Goal: Task Accomplishment & Management: Use online tool/utility

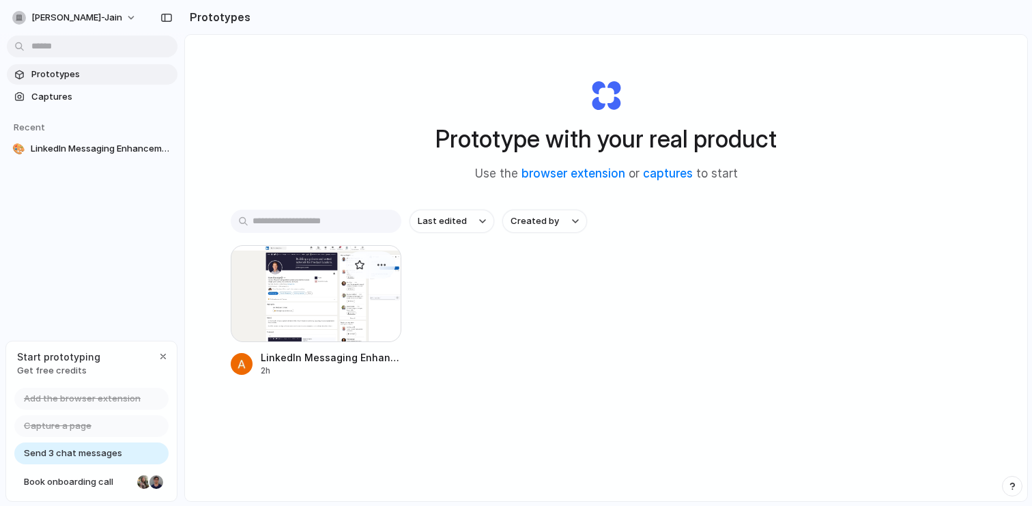
click at [334, 317] on div at bounding box center [316, 293] width 171 height 97
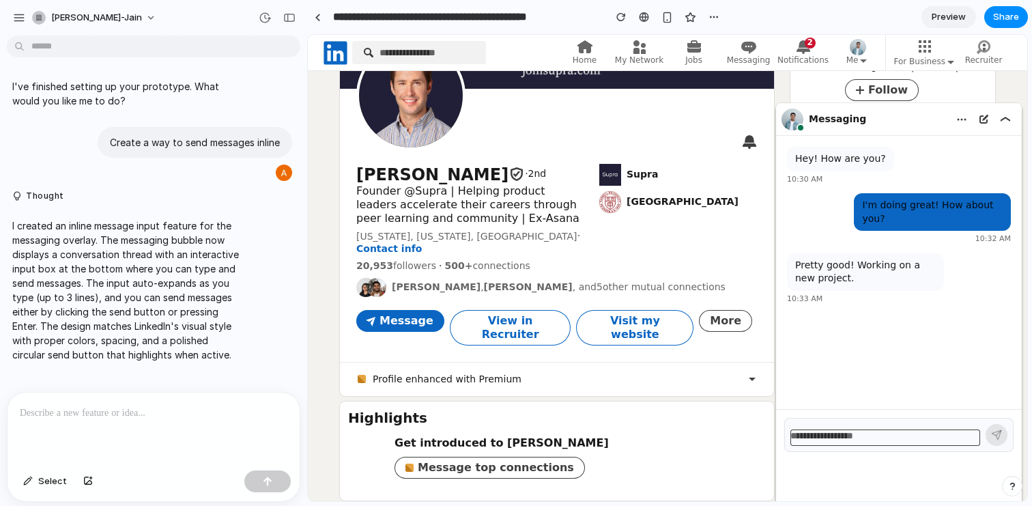
scroll to position [108, 0]
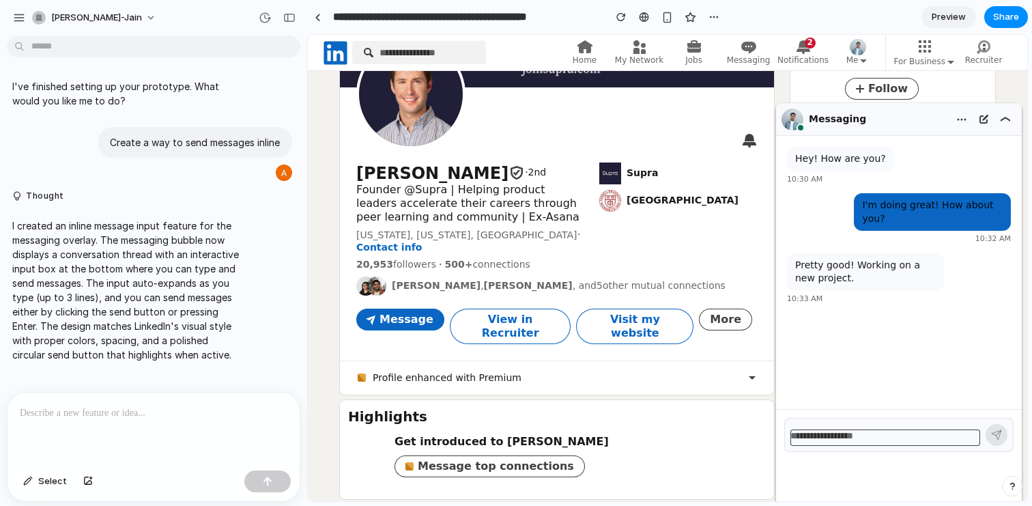
click at [896, 121] on div "Messaging" at bounding box center [863, 119] width 169 height 32
click at [1006, 124] on button "button" at bounding box center [1006, 120] width 22 height 22
click at [1006, 117] on use "button" at bounding box center [1006, 119] width 10 height 5
click at [870, 128] on div "Messaging" at bounding box center [863, 119] width 169 height 32
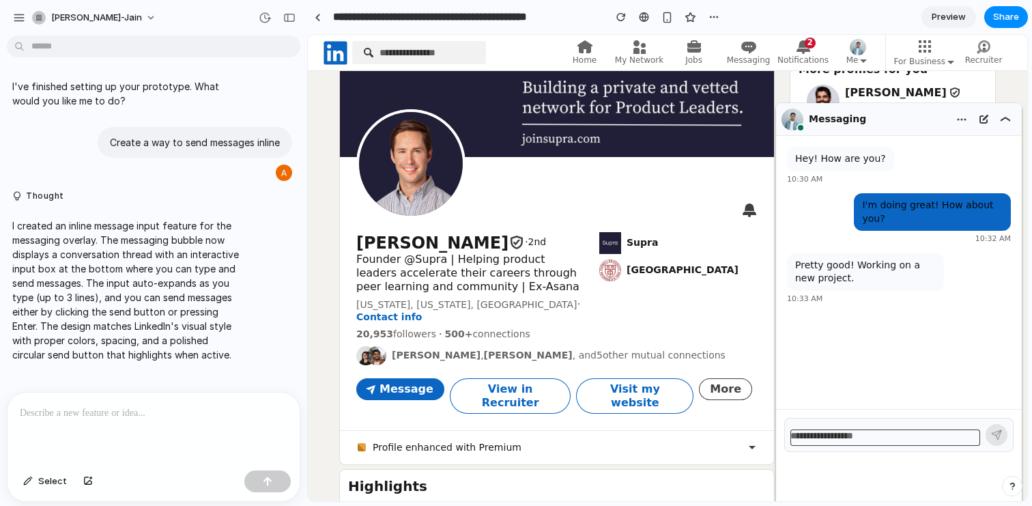
scroll to position [0, 0]
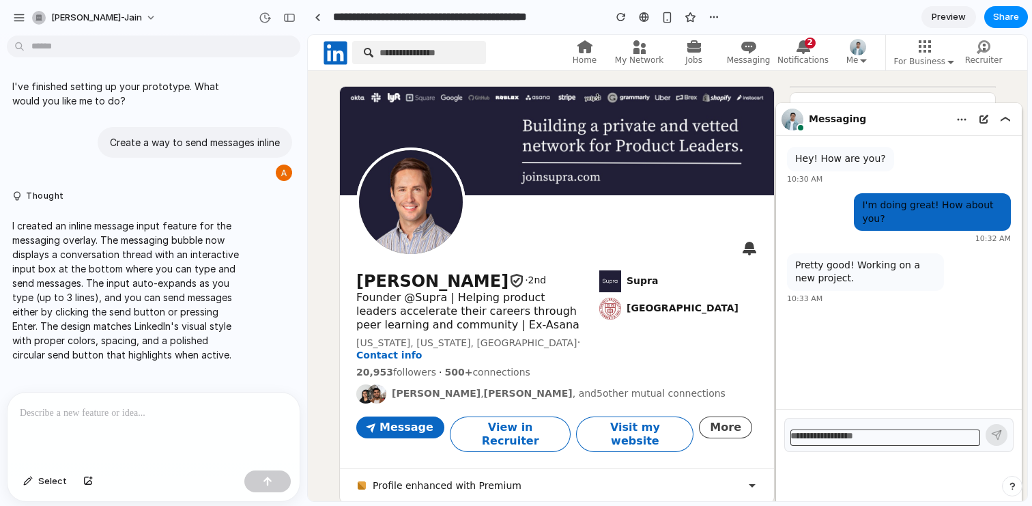
click at [866, 427] on div at bounding box center [898, 435] width 229 height 34
click at [866, 437] on textarea at bounding box center [885, 437] width 190 height 16
click at [156, 463] on div at bounding box center [154, 429] width 292 height 72
click at [900, 201] on div "I'm doing great! How about you?" at bounding box center [932, 212] width 157 height 38
click at [901, 208] on div "I'm doing great! How about you?" at bounding box center [932, 212] width 157 height 38
